Goal: Task Accomplishment & Management: Use online tool/utility

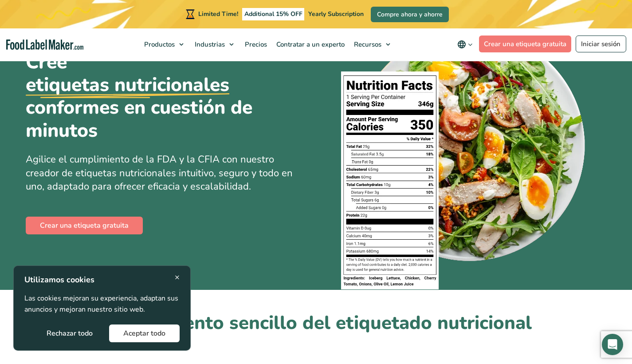
scroll to position [96, 0]
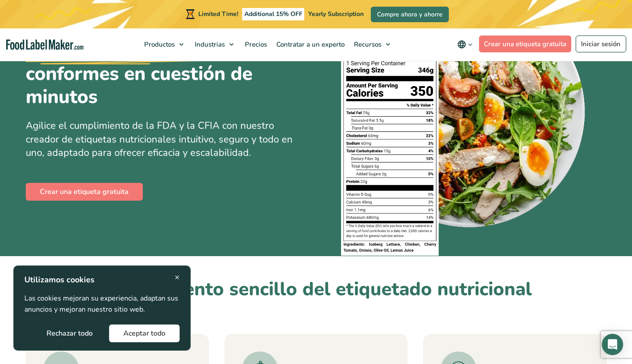
click at [173, 278] on div "× Utilizamos cookies Las cookies mejoran su experiencia, adaptan sus anuncios y…" at bounding box center [101, 308] width 155 height 68
click at [177, 278] on span "×" at bounding box center [177, 277] width 5 height 12
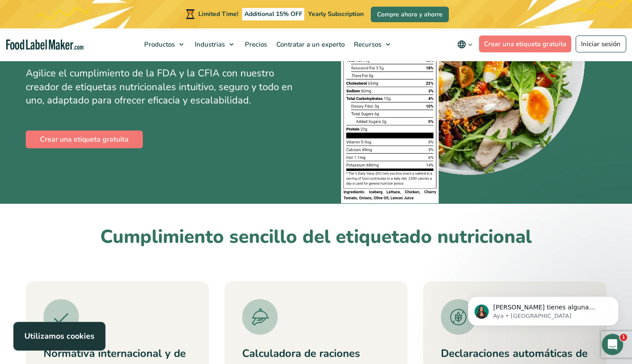
scroll to position [0, 0]
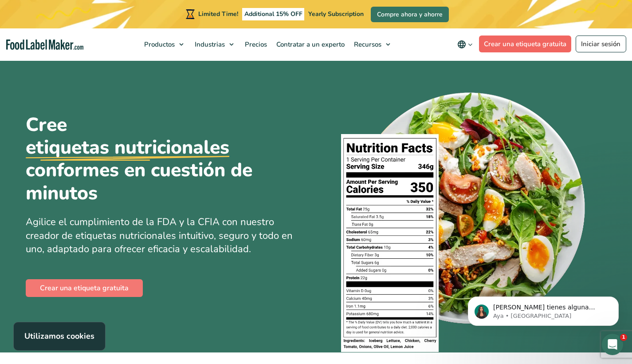
click at [501, 43] on link "Crear una etiqueta gratuita" at bounding box center [525, 43] width 93 height 17
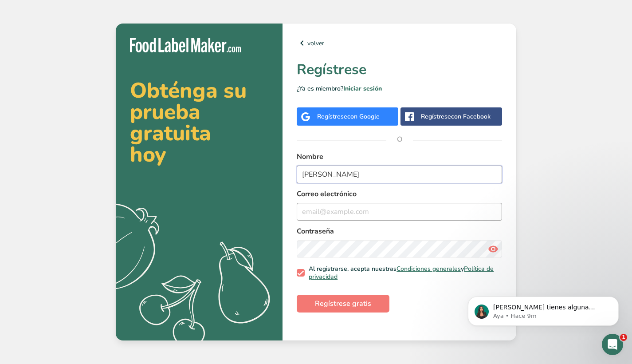
type input "María José"
click at [349, 212] on input "email" at bounding box center [399, 212] width 205 height 18
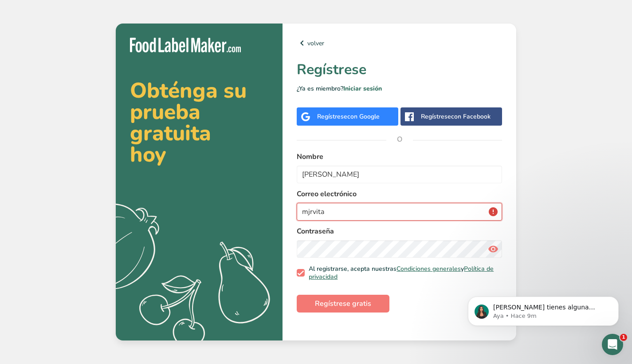
click at [494, 214] on input "mjrvita" at bounding box center [399, 212] width 205 height 18
click at [482, 212] on input "mjrvita" at bounding box center [399, 212] width 205 height 18
click at [438, 212] on input "mjrvita" at bounding box center [399, 212] width 205 height 18
click at [437, 212] on input "mjrvita" at bounding box center [399, 212] width 205 height 18
click at [494, 212] on input "mjrvita26@gmail.com" at bounding box center [399, 212] width 205 height 18
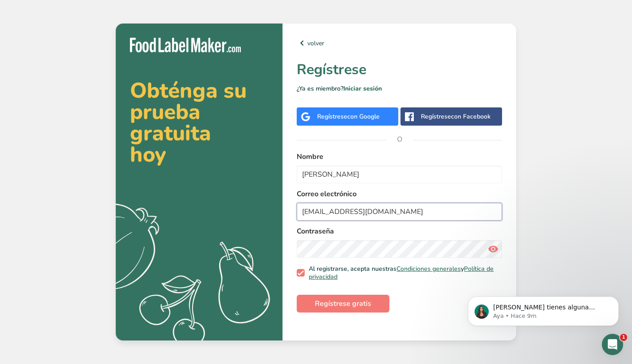
click at [446, 219] on input "mjrvita26@gmail.com" at bounding box center [399, 212] width 205 height 18
type input "mjrvita26@gmail.com"
click at [496, 247] on icon at bounding box center [493, 249] width 11 height 16
click at [351, 301] on span "Regístrese gratis" at bounding box center [343, 303] width 56 height 11
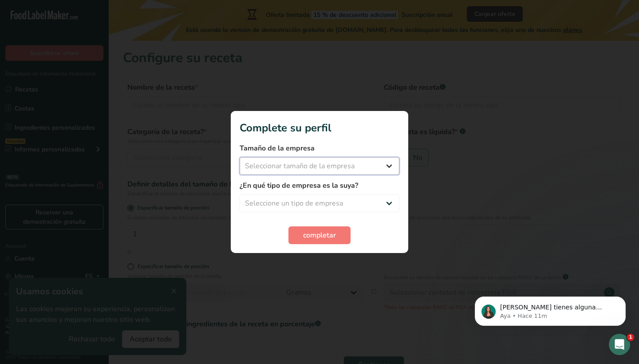
select select "2"
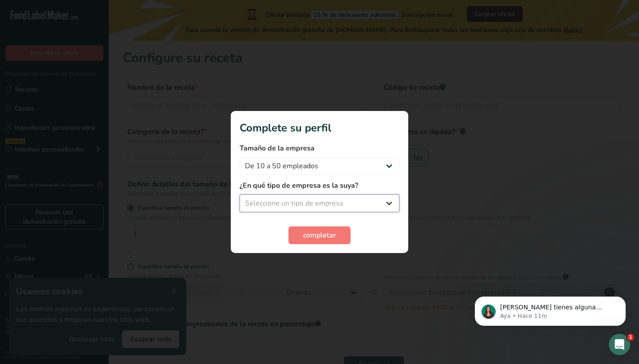
select select "1"
click at [309, 233] on span "completar" at bounding box center [319, 235] width 33 height 11
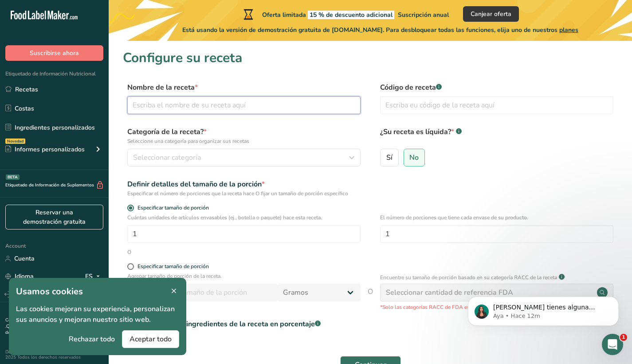
click at [212, 112] on input "text" at bounding box center [243, 105] width 233 height 18
type input "Boqueron en vinagre"
click at [188, 161] on span "Seleccionar categoría" at bounding box center [167, 157] width 68 height 11
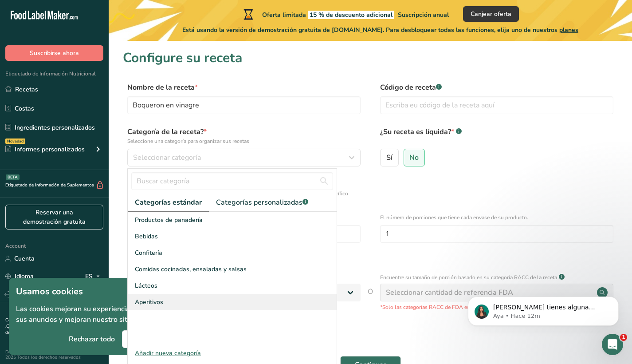
click at [166, 307] on div "Aperitivos" at bounding box center [232, 302] width 209 height 16
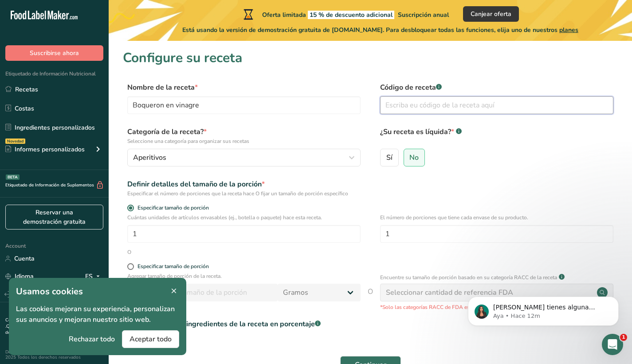
click at [403, 108] on input "text" at bounding box center [496, 105] width 233 height 18
click at [178, 287] on span at bounding box center [173, 291] width 11 height 11
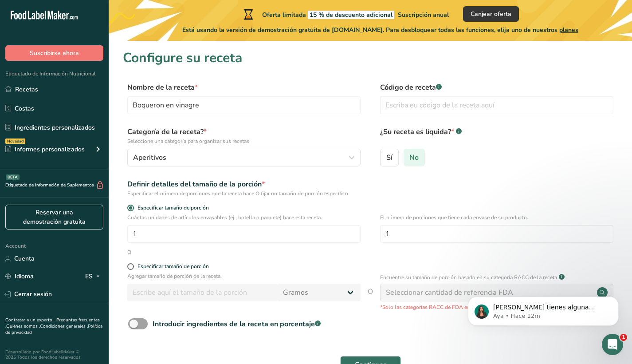
click at [411, 161] on span "No" at bounding box center [413, 157] width 9 height 9
click at [410, 160] on input "No" at bounding box center [407, 157] width 6 height 6
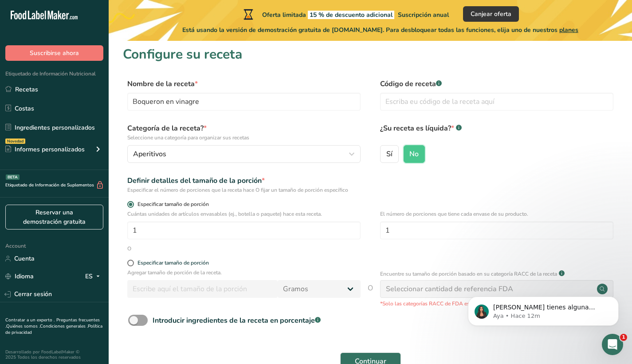
scroll to position [5, 0]
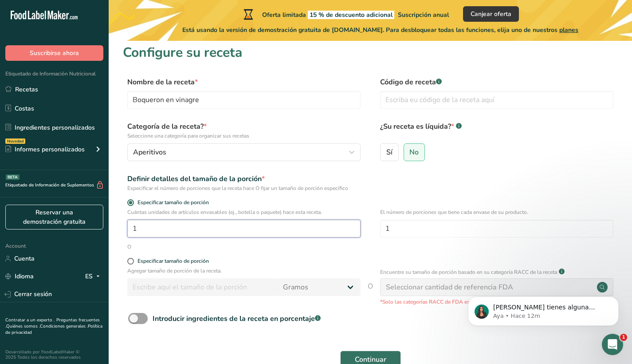
click at [162, 231] on input "1" at bounding box center [243, 228] width 233 height 18
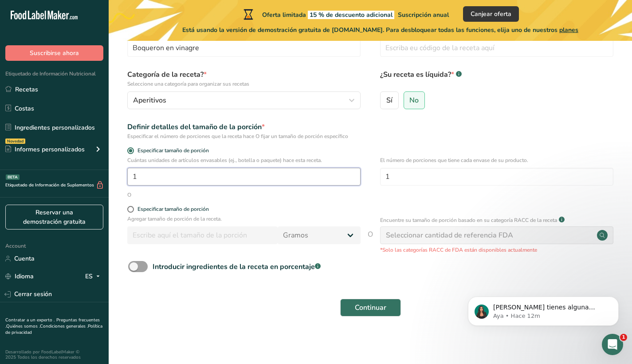
click at [218, 181] on input "1" at bounding box center [243, 177] width 233 height 18
type input "1"
type input "75"
click at [139, 267] on span at bounding box center [138, 266] width 20 height 11
click at [134, 267] on input "Introducir ingredientes de la receta en porcentaje .a-a{fill:#347362;}.b-a{fill…" at bounding box center [131, 266] width 6 height 6
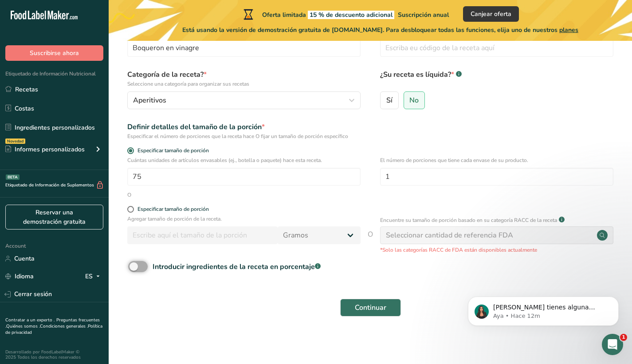
checkbox input "true"
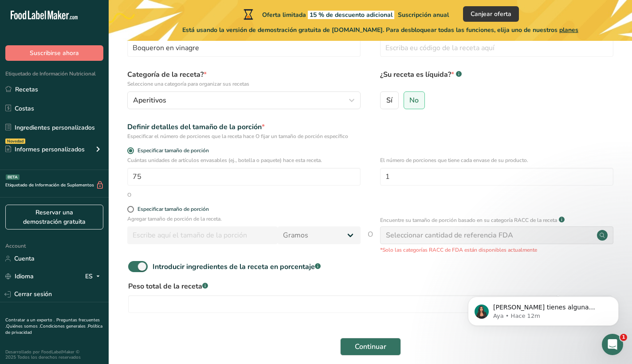
click at [469, 234] on div "Seleccionar cantidad de referencia FDA" at bounding box center [449, 235] width 127 height 11
click at [415, 175] on input "1" at bounding box center [496, 177] width 233 height 18
type input "5"
click at [132, 210] on span at bounding box center [130, 209] width 7 height 7
click at [132, 210] on input "Especificar tamaño de porción" at bounding box center [130, 209] width 6 height 6
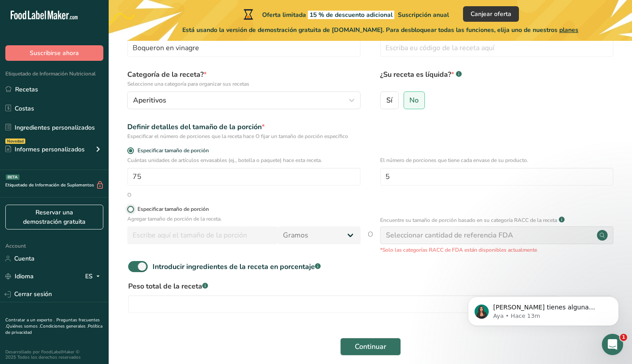
radio input "true"
radio input "false"
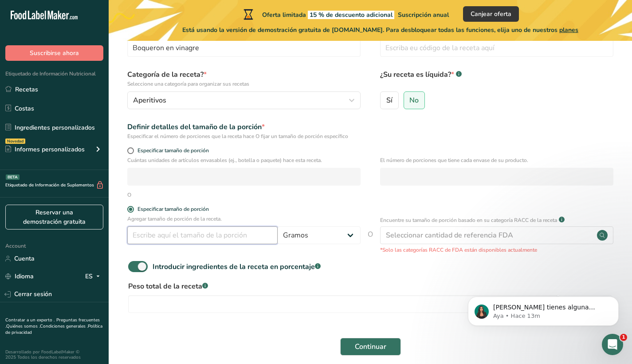
click at [162, 231] on input "number" at bounding box center [202, 235] width 150 height 18
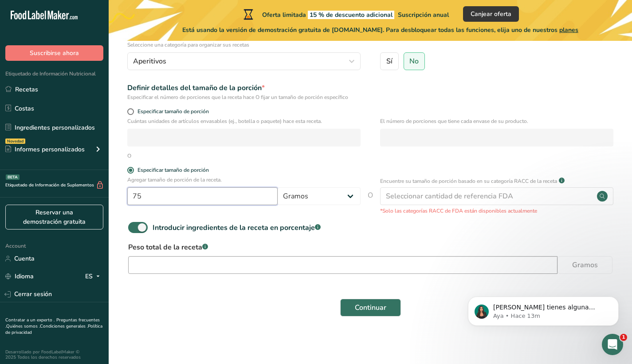
type input "75"
click at [215, 262] on input "number" at bounding box center [342, 265] width 429 height 18
click at [145, 231] on span at bounding box center [138, 227] width 20 height 11
click at [134, 230] on input "Introducir ingredientes de la receta en porcentaje .a-a{fill:#347362;}.b-a{fill…" at bounding box center [131, 227] width 6 height 6
checkbox input "false"
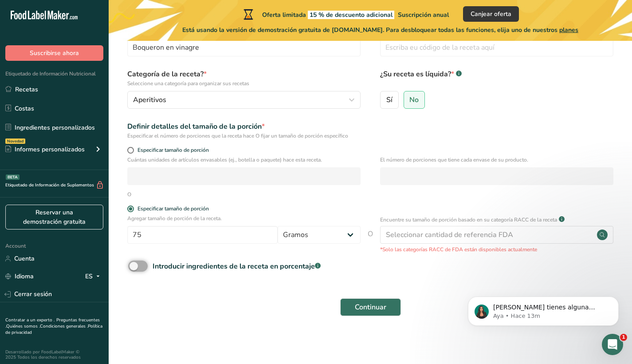
scroll to position [57, 0]
click at [359, 308] on span "Continuar" at bounding box center [370, 307] width 31 height 11
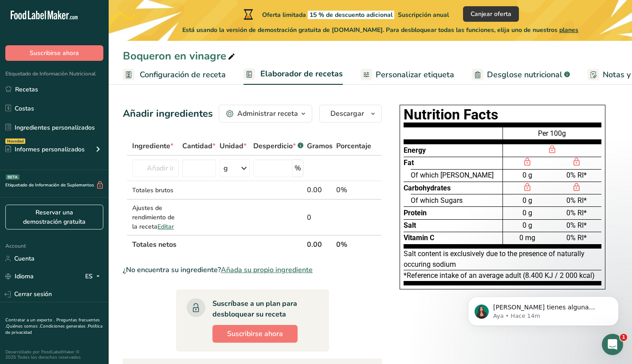
click at [390, 71] on span "Personalizar etiqueta" at bounding box center [415, 75] width 78 height 12
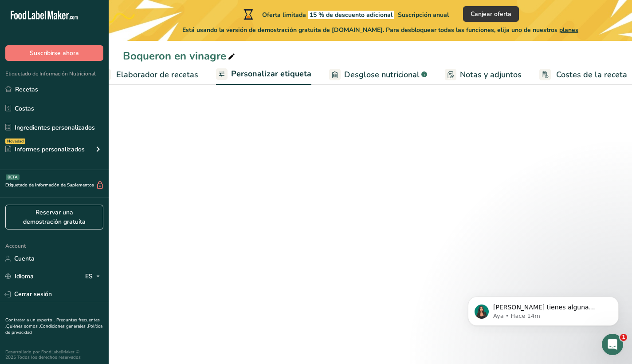
scroll to position [0, 149]
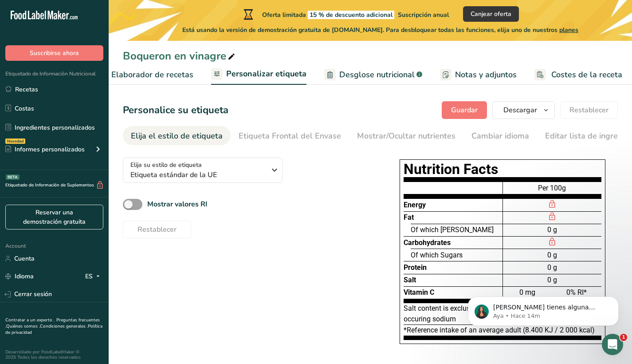
drag, startPoint x: 540, startPoint y: 187, endPoint x: 568, endPoint y: 186, distance: 28.9
click at [568, 186] on div "Per 100g" at bounding box center [552, 189] width 98 height 17
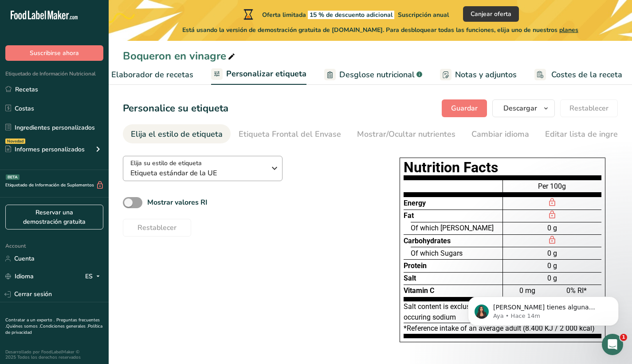
click at [267, 172] on div "Elija su estilo de etiqueta Etiqueta estándar de la UE" at bounding box center [201, 168] width 142 height 20
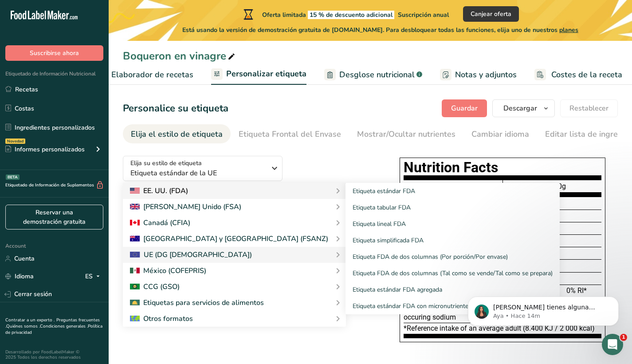
click at [177, 193] on div "EE. UU. (FDA)" at bounding box center [159, 190] width 58 height 11
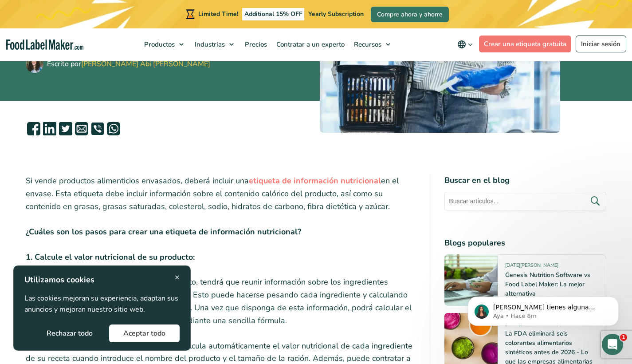
scroll to position [239, 0]
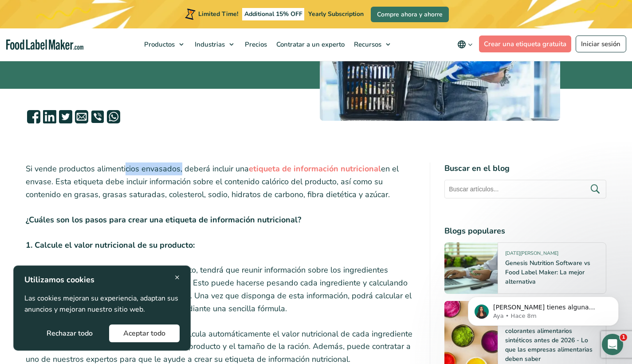
drag, startPoint x: 126, startPoint y: 167, endPoint x: 188, endPoint y: 166, distance: 62.1
click at [183, 166] on p "Si vende productos alimenticios envasados, deberá incluir una etiqueta de infor…" at bounding box center [221, 181] width 390 height 38
click at [212, 171] on p "Si vende productos alimenticios envasados, deberá incluir una etiqueta de infor…" at bounding box center [221, 181] width 390 height 38
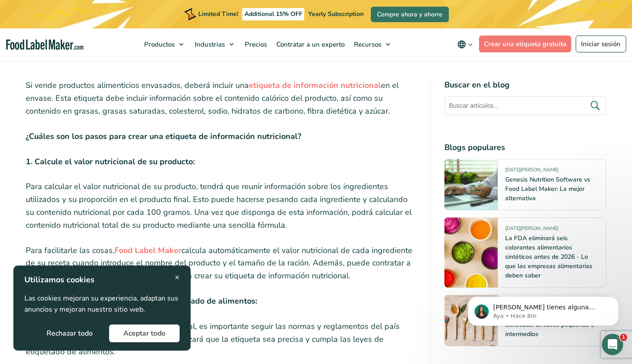
scroll to position [335, 0]
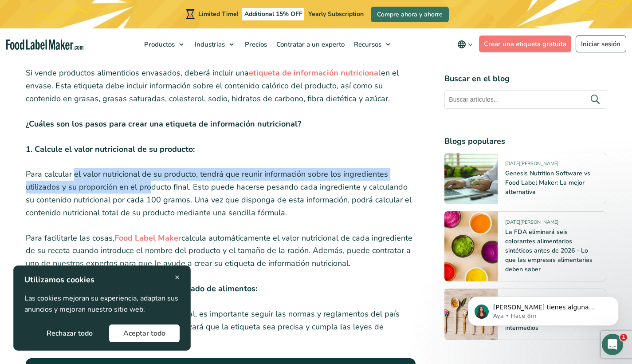
drag, startPoint x: 74, startPoint y: 170, endPoint x: 167, endPoint y: 180, distance: 93.2
click at [157, 180] on p "Para calcular el valor nutricional de su producto, tendrá que reunir informació…" at bounding box center [221, 193] width 390 height 51
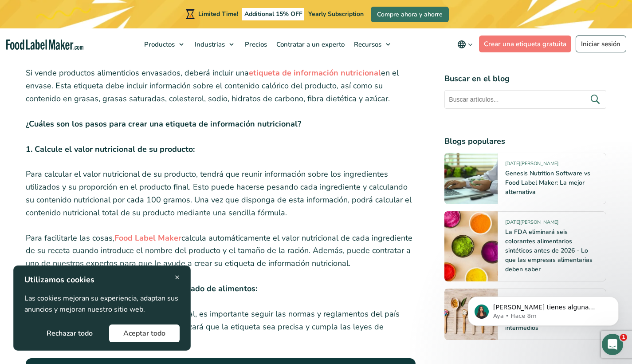
click at [174, 180] on p "Para calcular el valor nutricional de su producto, tendrá que reunir informació…" at bounding box center [221, 193] width 390 height 51
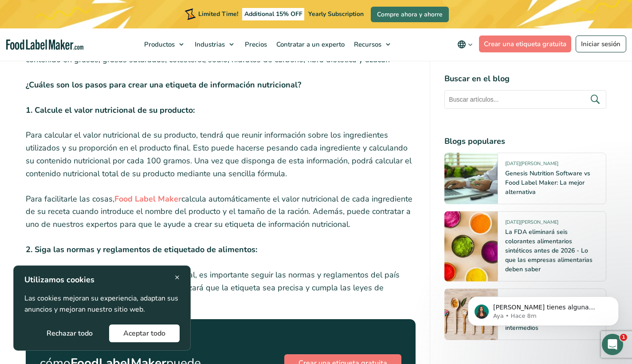
scroll to position [376, 0]
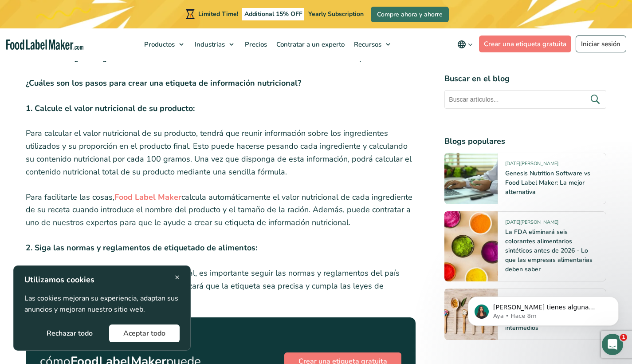
click at [108, 202] on p "Para facilitarle las cosas, Food Label Maker calcula automáticamente el valor n…" at bounding box center [221, 210] width 390 height 38
click at [128, 206] on p "Para facilitarle las cosas, Food Label Maker calcula automáticamente el valor n…" at bounding box center [221, 210] width 390 height 38
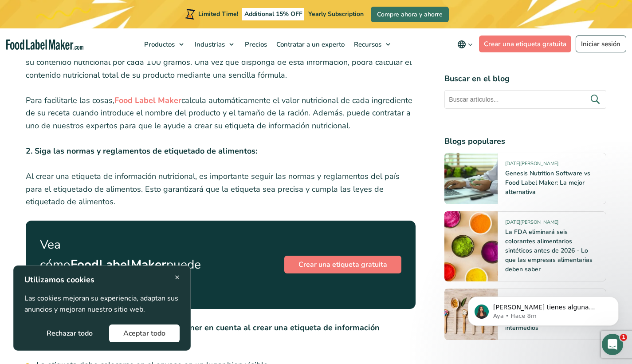
scroll to position [474, 0]
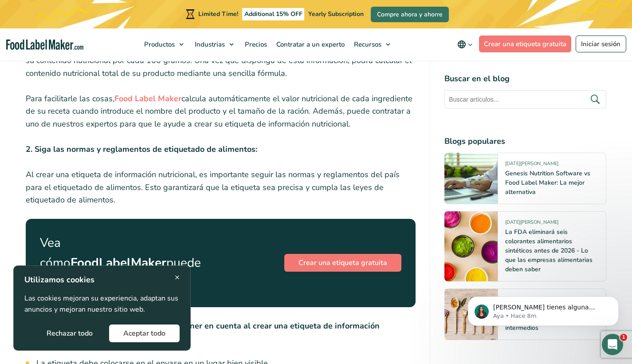
click at [175, 275] on span "×" at bounding box center [177, 277] width 5 height 12
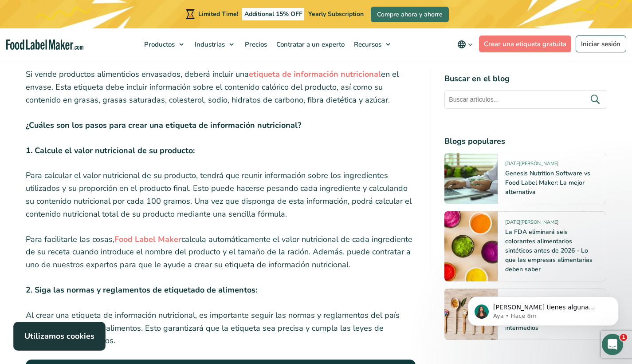
scroll to position [440, 0]
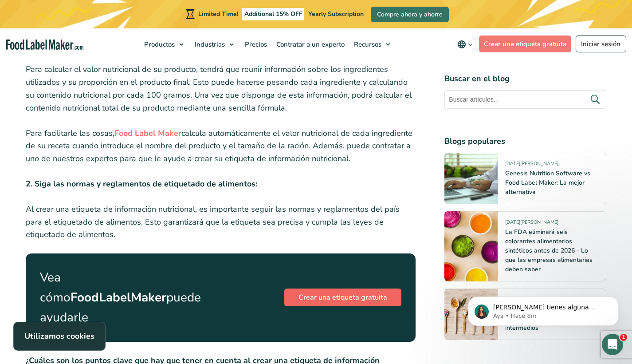
click at [300, 288] on link "Crear una etiqueta gratuita" at bounding box center [342, 297] width 117 height 18
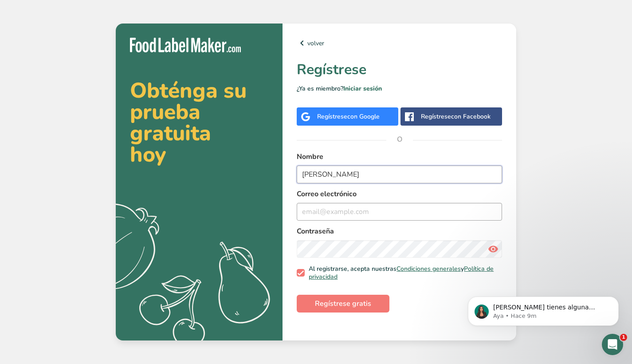
type input "[PERSON_NAME]"
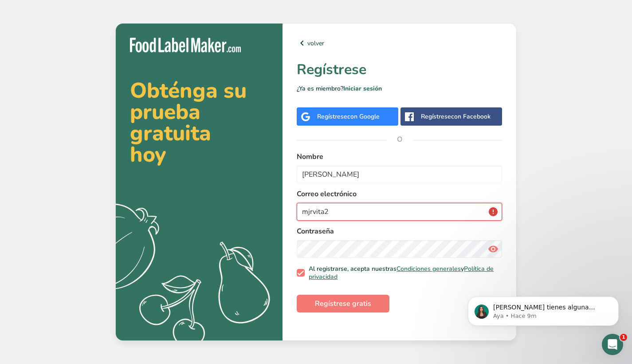
type input "mjrvita26"
